Goal: Information Seeking & Learning: Learn about a topic

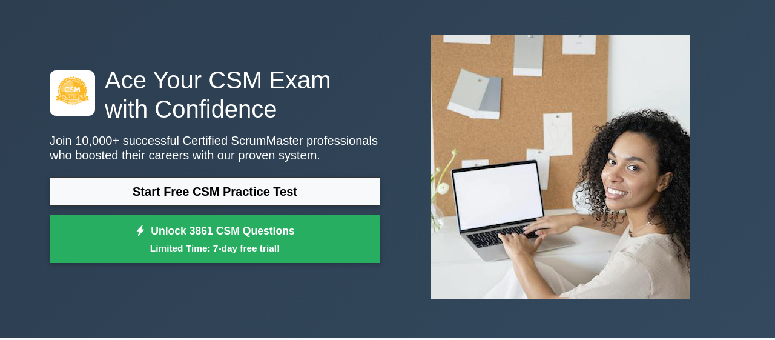
scroll to position [126, 0]
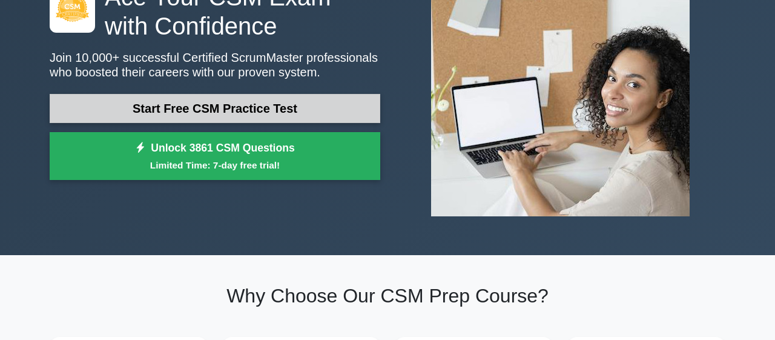
click at [262, 119] on link "Start Free CSM Practice Test" at bounding box center [215, 108] width 331 height 29
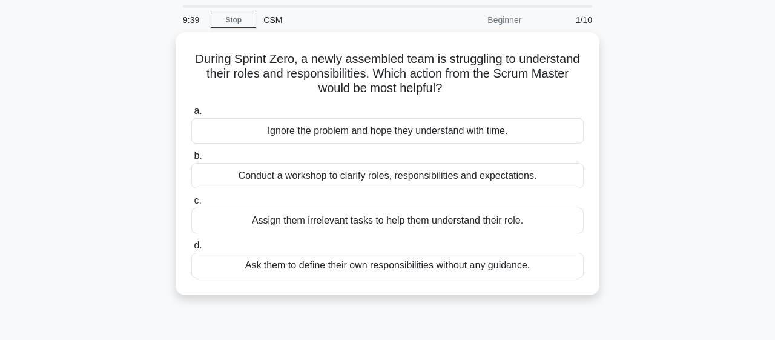
scroll to position [63, 0]
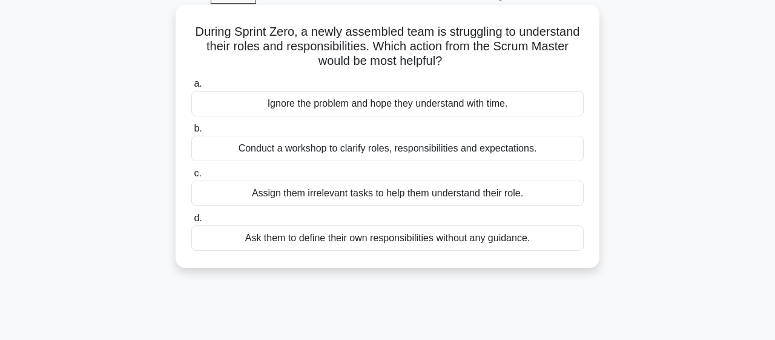
click at [310, 149] on div "Conduct a workshop to clarify roles, responsibilities and expectations." at bounding box center [387, 148] width 392 height 25
click at [191, 133] on input "b. Conduct a workshop to clarify roles, responsibilities and expectations." at bounding box center [191, 129] width 0 height 8
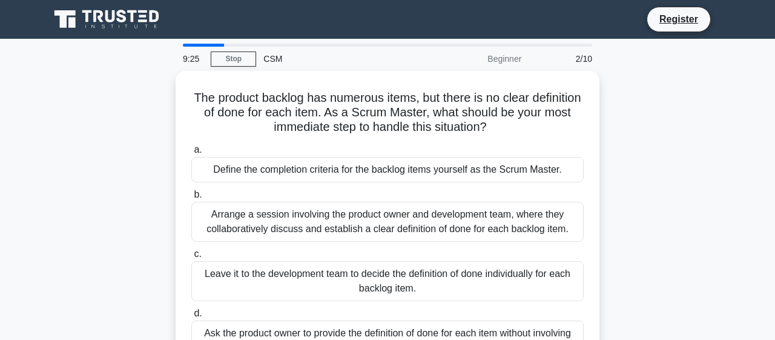
scroll to position [0, 0]
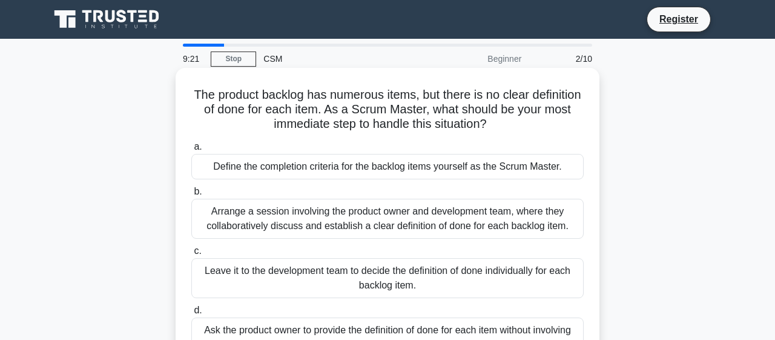
click at [321, 225] on div "Arrange a session involving the product owner and development team, where they …" at bounding box center [387, 219] width 392 height 40
click at [191, 196] on input "b. Arrange a session involving the product owner and development team, where th…" at bounding box center [191, 192] width 0 height 8
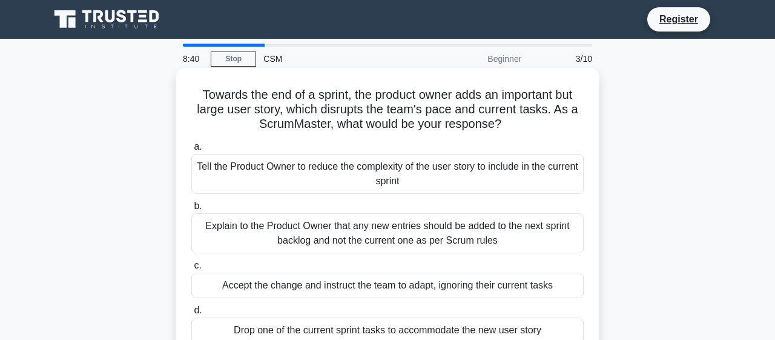
click at [283, 237] on div "Explain to the Product Owner that any new entries should be added to the next s…" at bounding box center [387, 233] width 392 height 40
click at [191, 210] on input "b. Explain to the Product Owner that any new entries should be added to the nex…" at bounding box center [191, 206] width 0 height 8
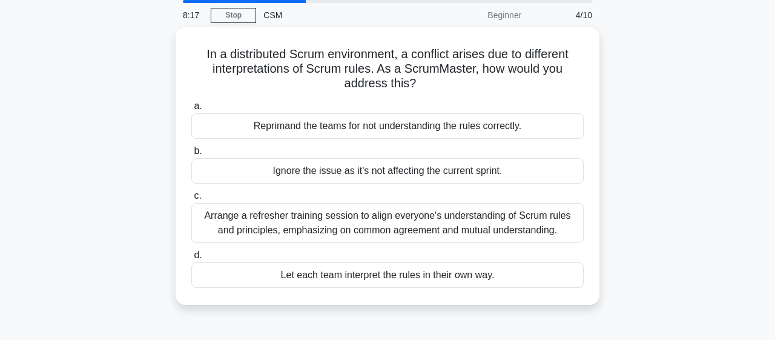
scroll to position [63, 0]
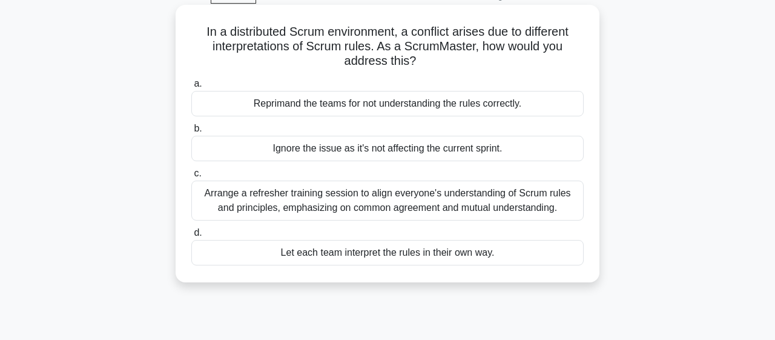
click at [295, 205] on div "Arrange a refresher training session to align everyone's understanding of Scrum…" at bounding box center [387, 200] width 392 height 40
click at [191, 177] on input "c. Arrange a refresher training session to align everyone's understanding of Sc…" at bounding box center [191, 174] width 0 height 8
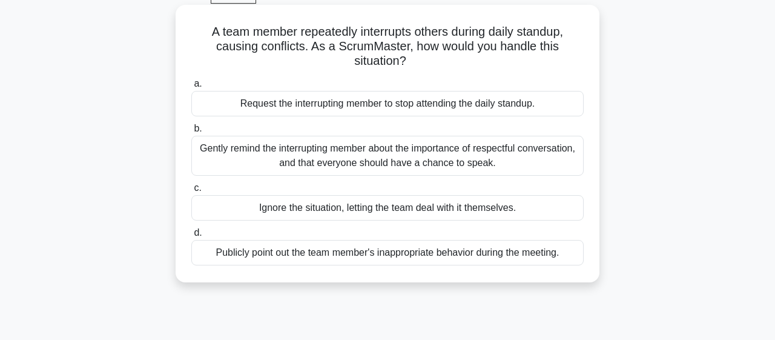
click at [355, 166] on div "Gently remind the interrupting member about the importance of respectful conver…" at bounding box center [387, 156] width 392 height 40
click at [191, 133] on input "b. Gently remind the interrupting member about the importance of respectful con…" at bounding box center [191, 129] width 0 height 8
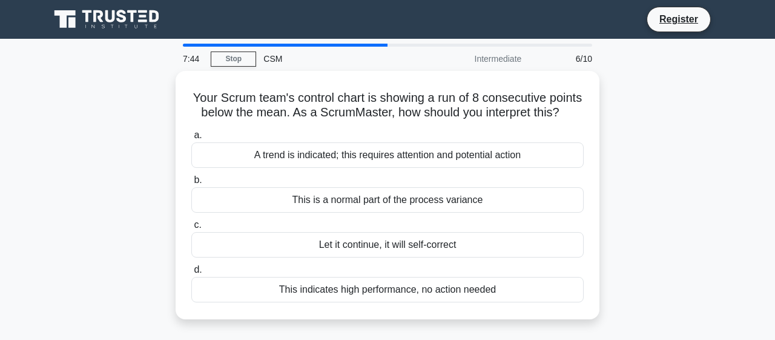
scroll to position [0, 0]
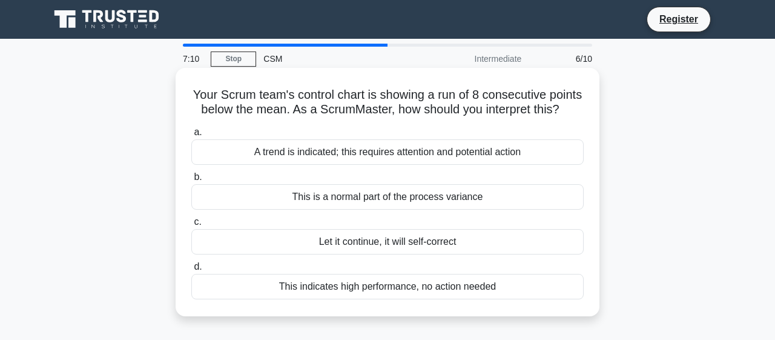
click at [364, 159] on div "A trend is indicated; this requires attention and potential action" at bounding box center [387, 151] width 392 height 25
click at [191, 136] on input "a. A trend is indicated; this requires attention and potential action" at bounding box center [191, 132] width 0 height 8
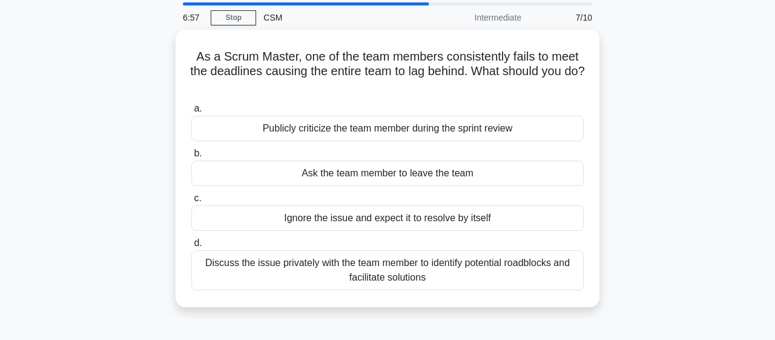
scroll to position [63, 0]
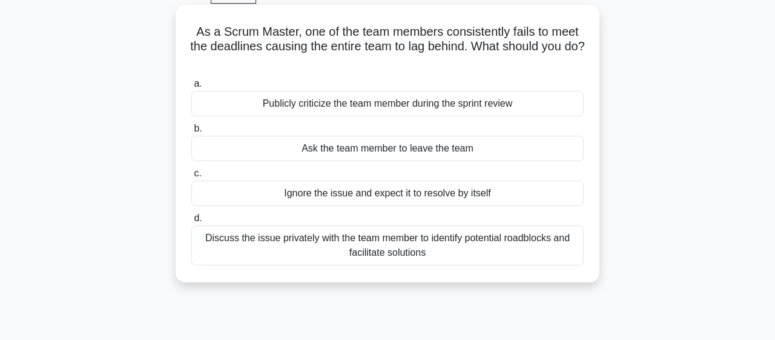
click at [384, 240] on div "Discuss the issue privately with the team member to identify potential roadbloc…" at bounding box center [387, 245] width 392 height 40
click at [191, 222] on input "d. Discuss the issue privately with the team member to identify potential roadb…" at bounding box center [191, 218] width 0 height 8
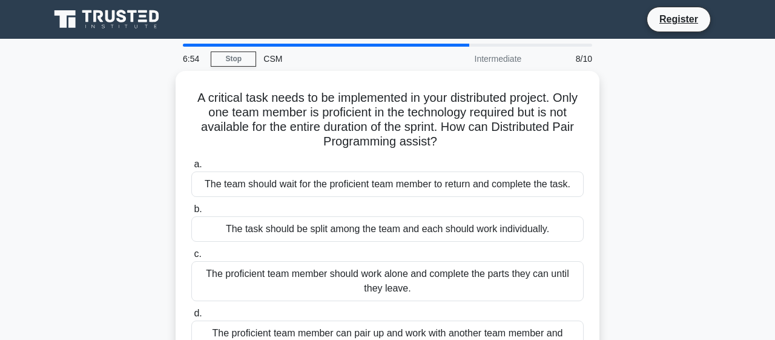
scroll to position [0, 0]
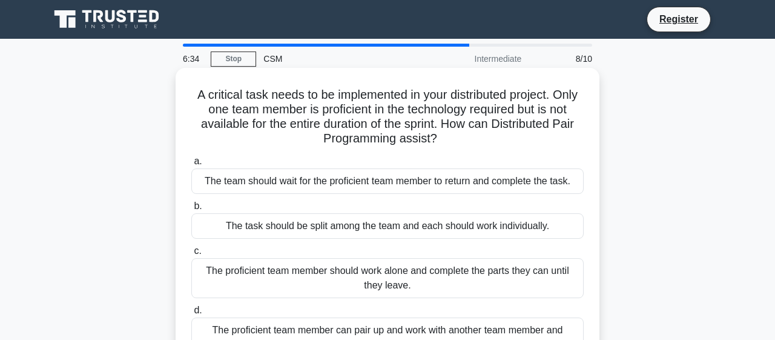
click at [375, 228] on div "The task should be split among the team and each should work individually." at bounding box center [387, 225] width 392 height 25
click at [191, 210] on input "b. The task should be split among the team and each should work individually." at bounding box center [191, 206] width 0 height 8
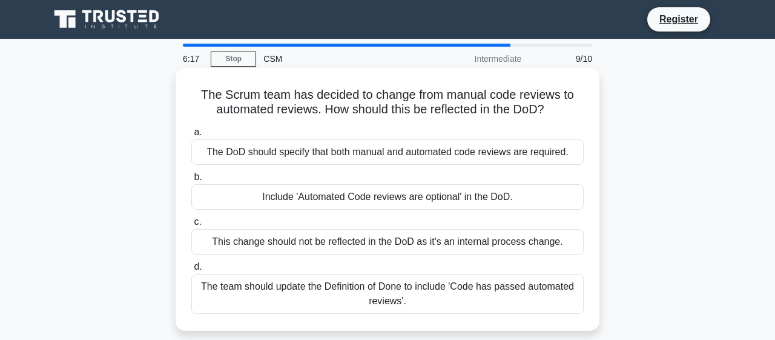
click at [403, 203] on div "Include 'Automated Code reviews are optional' in the DoD." at bounding box center [387, 196] width 392 height 25
click at [191, 181] on input "b. Include 'Automated Code reviews are optional' in the DoD." at bounding box center [191, 177] width 0 height 8
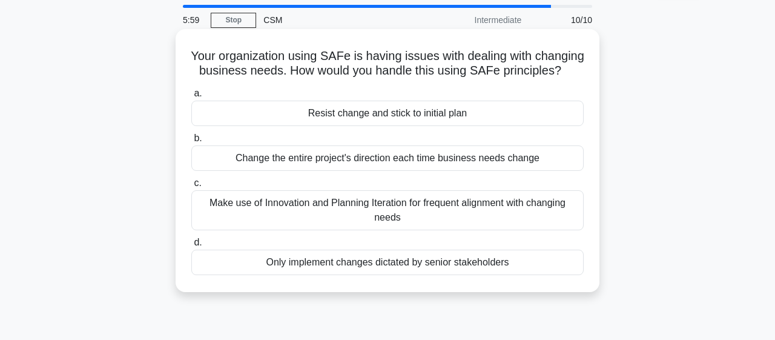
scroll to position [63, 0]
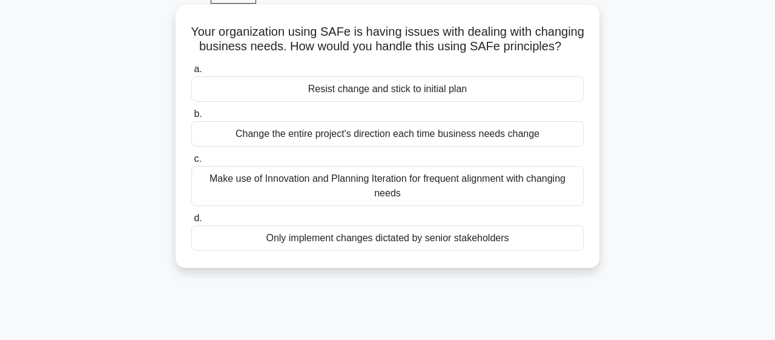
click at [413, 195] on div "Make use of Innovation and Planning Iteration for frequent alignment with chang…" at bounding box center [387, 186] width 392 height 40
click at [191, 163] on input "c. Make use of Innovation and Planning Iteration for frequent alignment with ch…" at bounding box center [191, 159] width 0 height 8
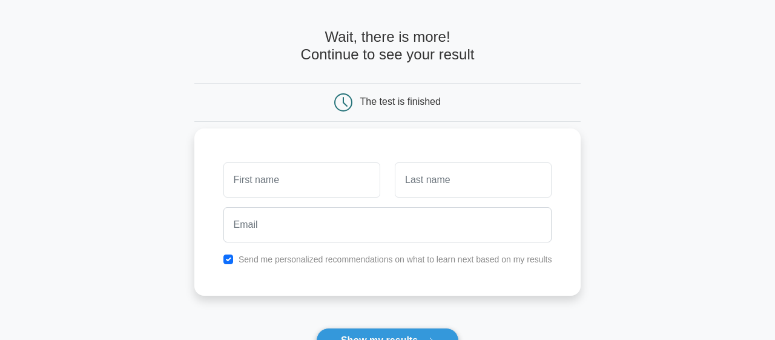
scroll to position [63, 0]
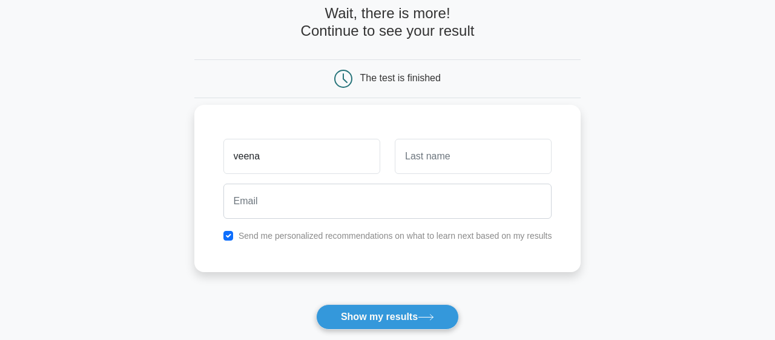
type input "veena"
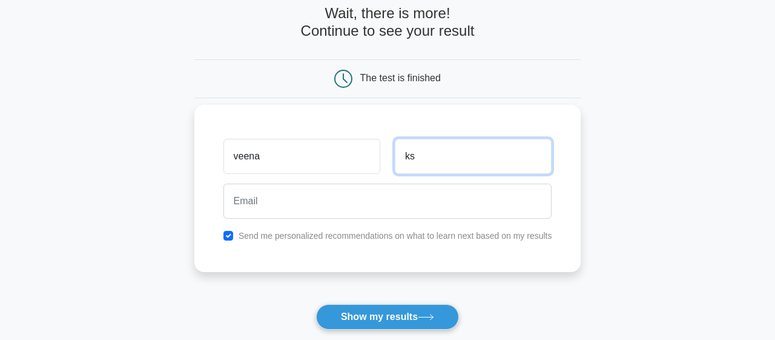
type input "ks"
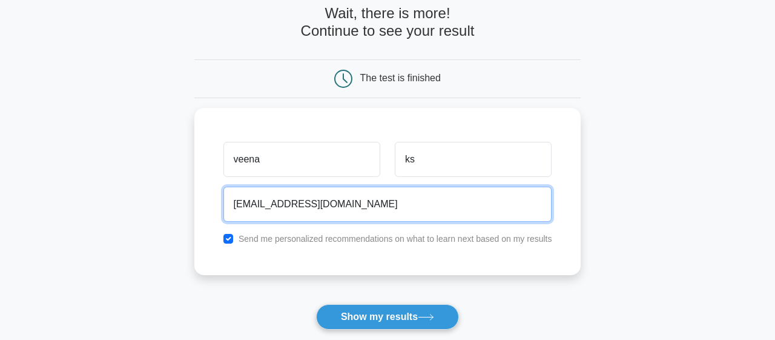
type input "ksveena578@gmail.com"
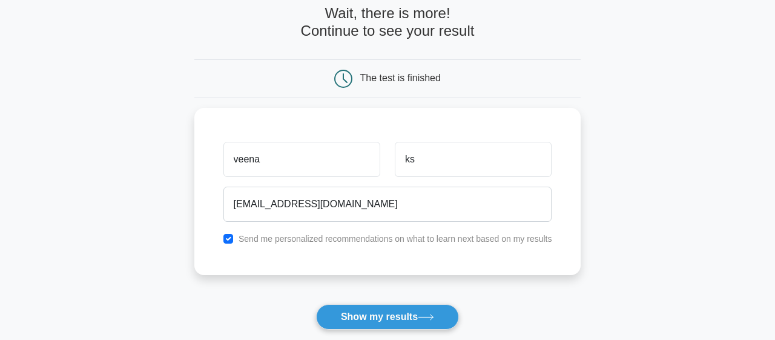
click at [367, 301] on form "Wait, there is more! Continue to see your result The test is finished veena ks" at bounding box center [387, 194] width 387 height 378
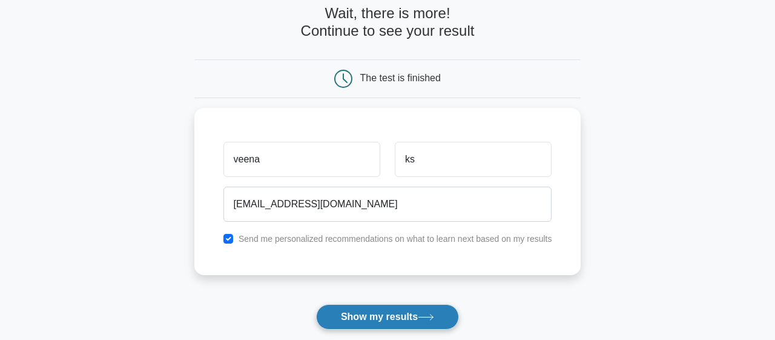
click at [374, 310] on button "Show my results" at bounding box center [387, 316] width 143 height 25
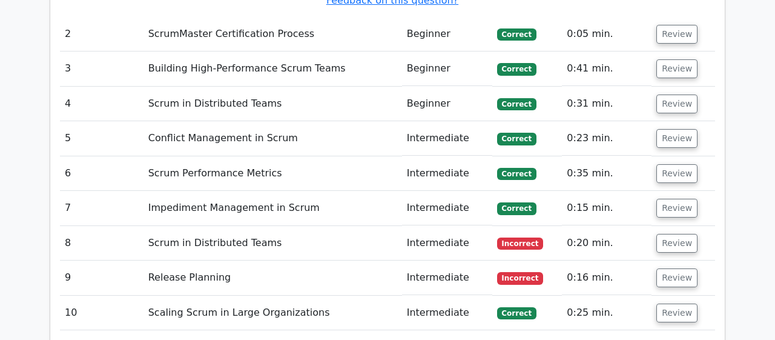
scroll to position [1637, 0]
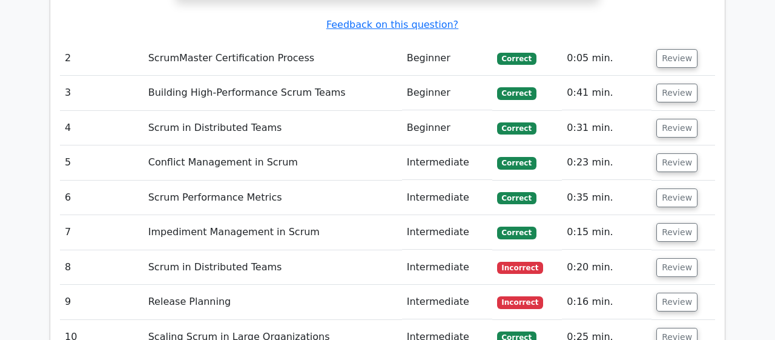
click at [193, 250] on td "Scrum in Distributed Teams" at bounding box center [272, 267] width 258 height 35
click at [499, 262] on span "Incorrect" at bounding box center [520, 268] width 47 height 12
click at [433, 250] on td "Intermediate" at bounding box center [447, 267] width 90 height 35
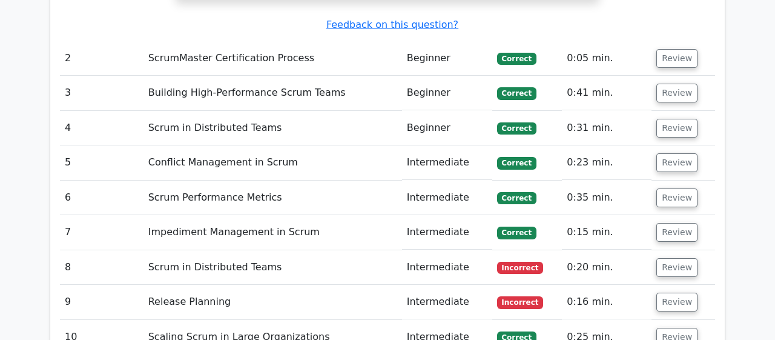
click at [251, 250] on td "Scrum in Distributed Teams" at bounding box center [272, 267] width 258 height 35
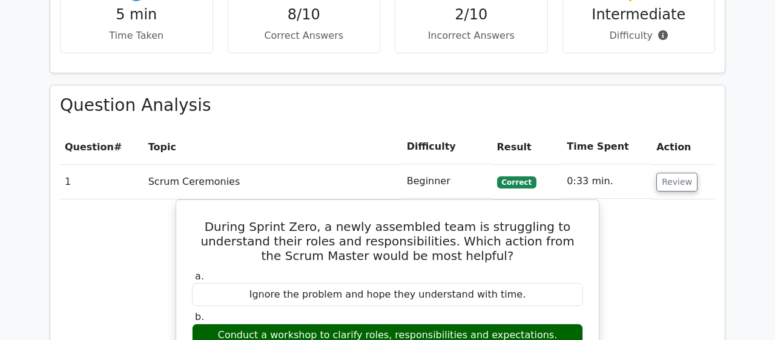
scroll to position [881, 0]
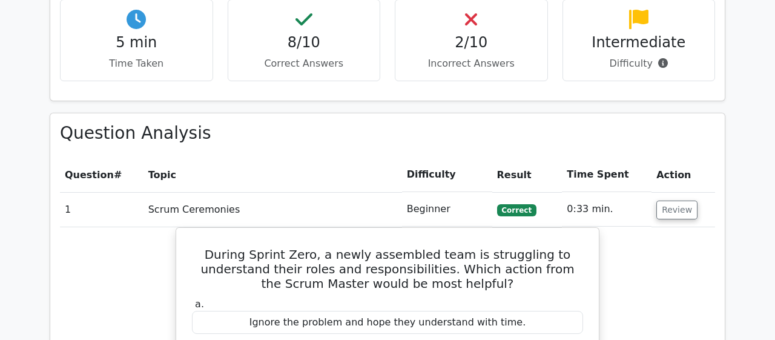
click at [69, 192] on td "1" at bounding box center [102, 209] width 84 height 35
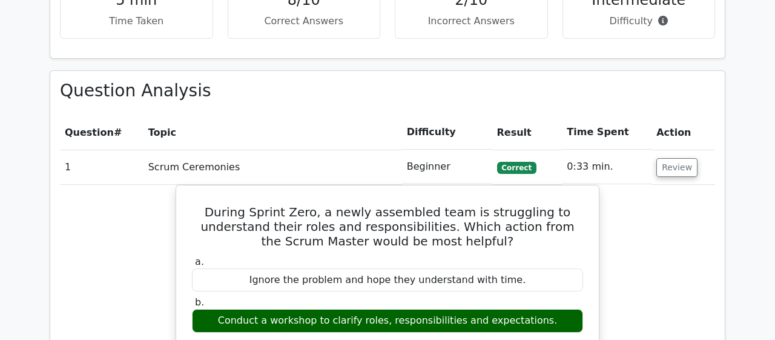
scroll to position [944, 0]
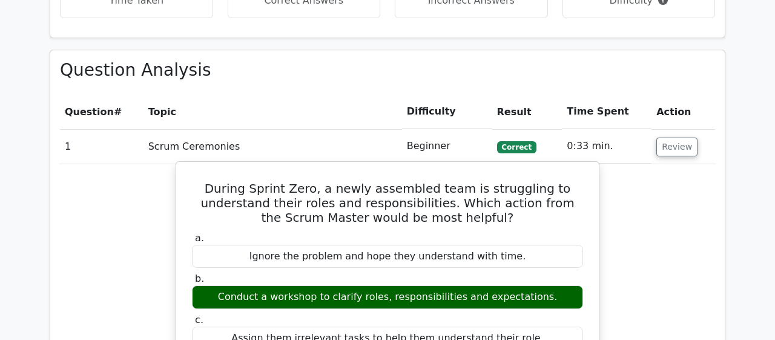
click at [237, 187] on h5 "During Sprint Zero, a newly assembled team is struggling to understand their ro…" at bounding box center [387, 203] width 393 height 44
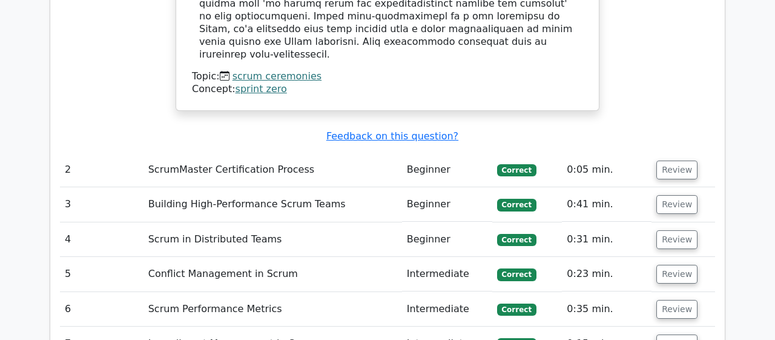
scroll to position [1637, 0]
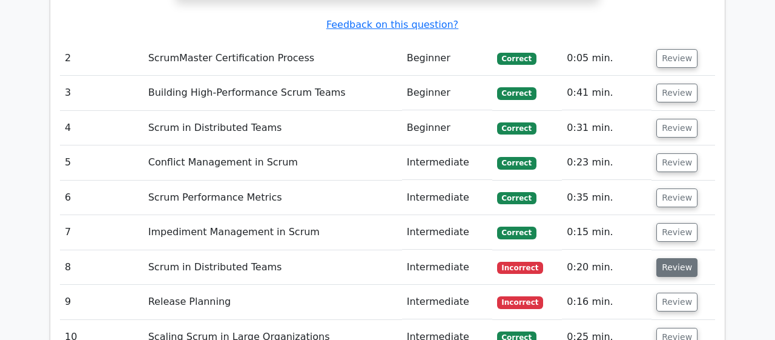
click at [665, 258] on button "Review" at bounding box center [676, 267] width 41 height 19
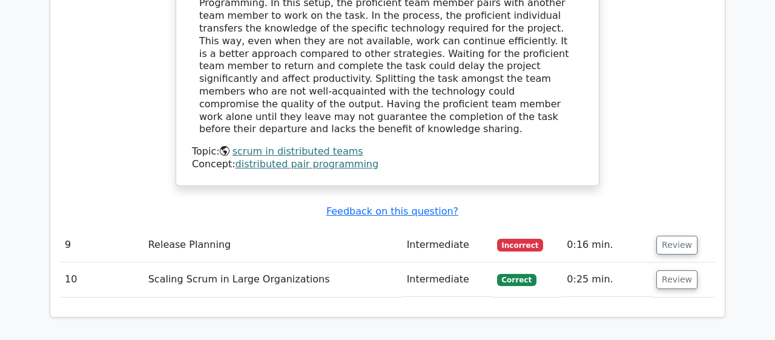
scroll to position [2267, 0]
click at [680, 235] on button "Review" at bounding box center [676, 244] width 41 height 19
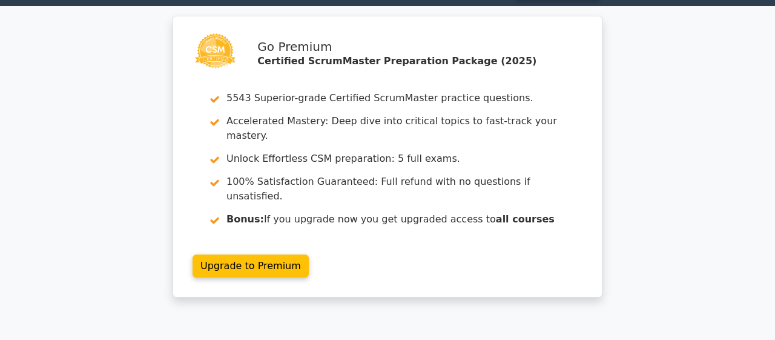
scroll to position [0, 0]
